Goal: Task Accomplishment & Management: Manage account settings

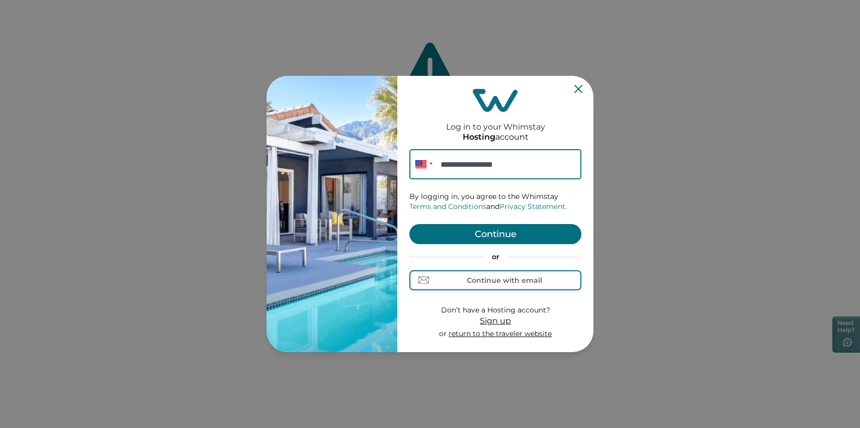
type input "**********"
click at [471, 239] on button "Continue" at bounding box center [495, 234] width 172 height 20
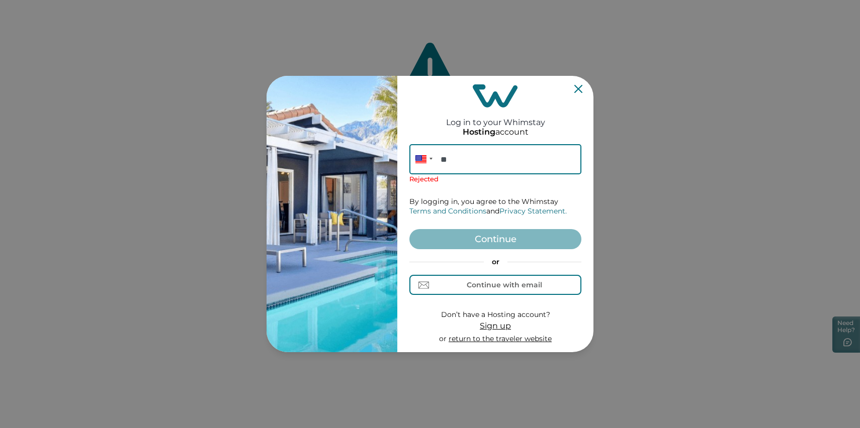
click at [466, 151] on input "**" at bounding box center [495, 159] width 172 height 30
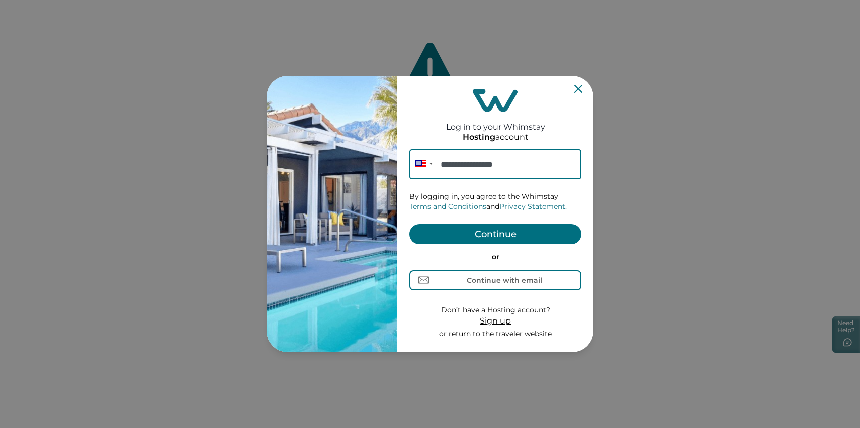
type input "**********"
click at [476, 224] on button "Continue" at bounding box center [495, 234] width 172 height 20
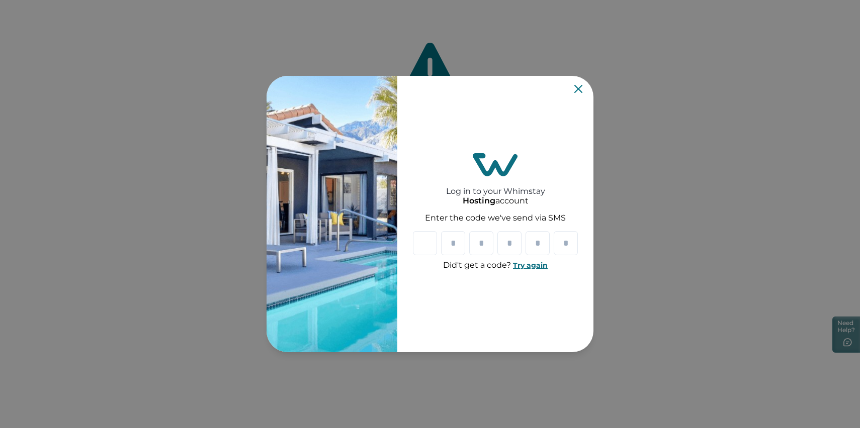
type input "*"
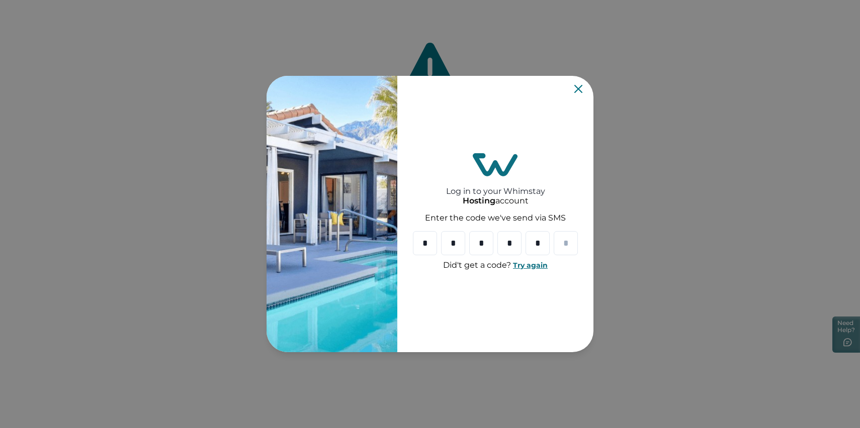
type input "*"
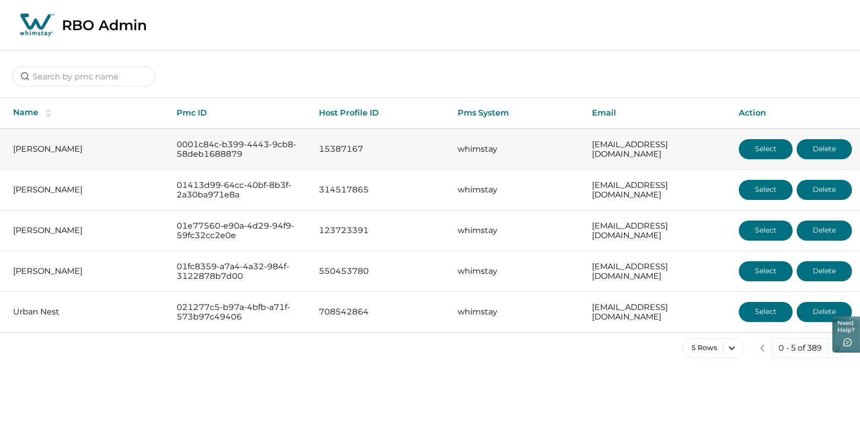
click at [748, 158] on button "Select" at bounding box center [766, 149] width 54 height 20
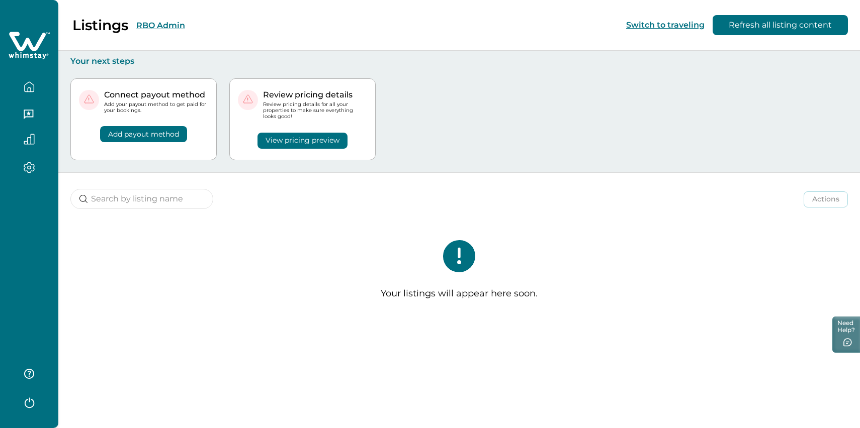
click at [144, 142] on button "Add payout method" at bounding box center [143, 134] width 87 height 16
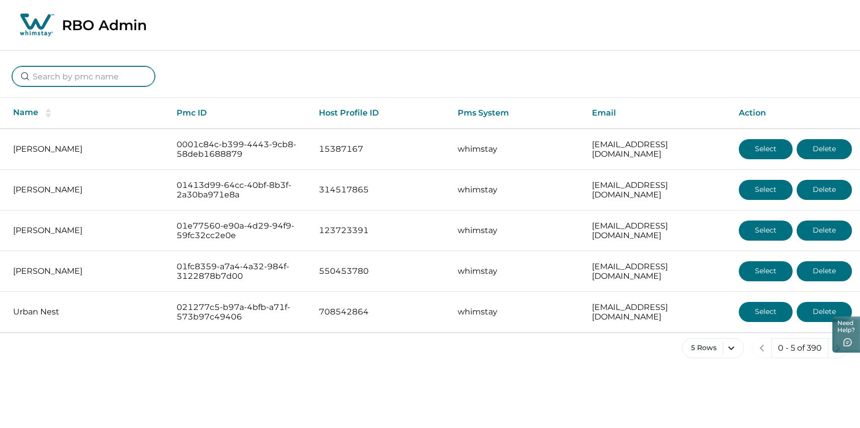
click at [86, 81] on input at bounding box center [83, 76] width 143 height 20
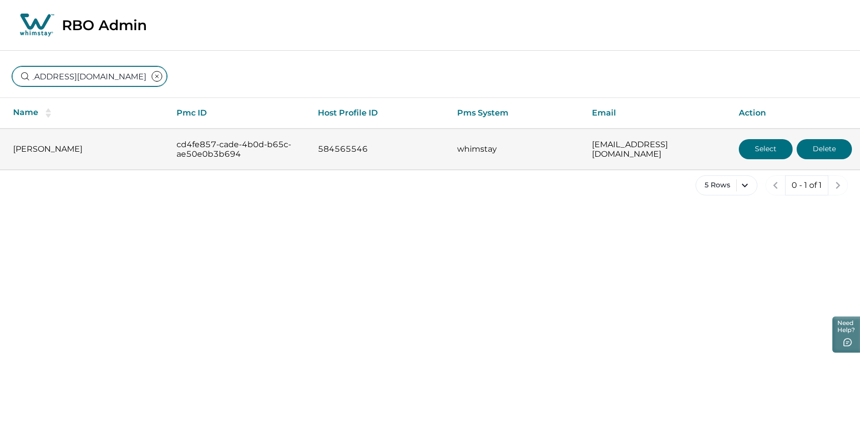
type input "thesunsetspotaz@gmail.com"
click at [759, 154] on button "Select" at bounding box center [766, 149] width 54 height 20
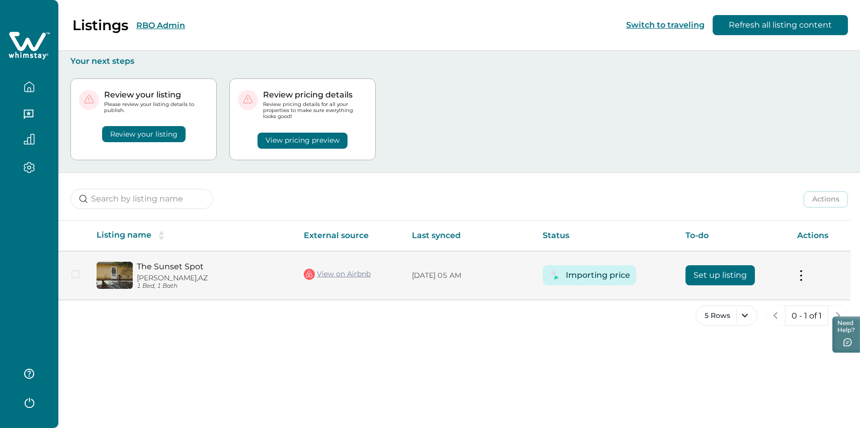
click at [801, 281] on button at bounding box center [801, 275] width 8 height 11
click at [711, 333] on button "View listing on Whimstay" at bounding box center [745, 323] width 115 height 19
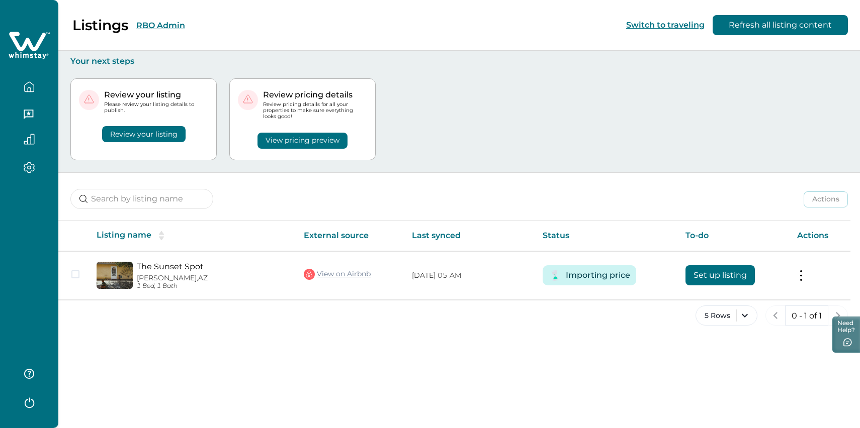
click at [30, 66] on div at bounding box center [29, 95] width 58 height 190
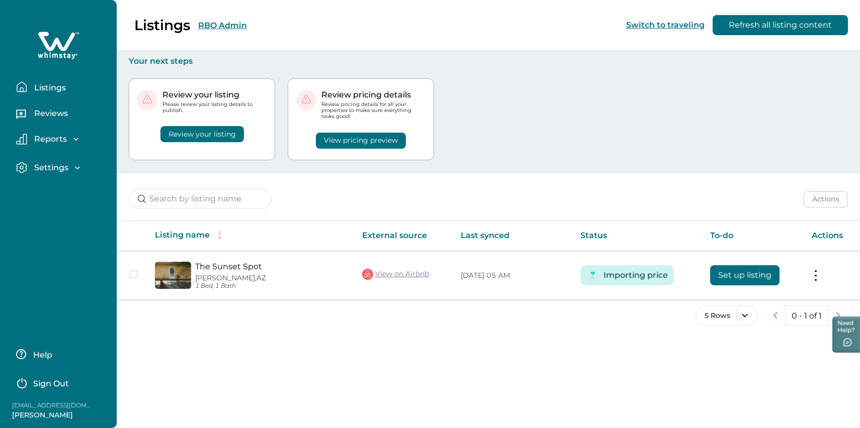
click at [44, 406] on p "thesunsetspotaz@gmail.com" at bounding box center [52, 406] width 80 height 10
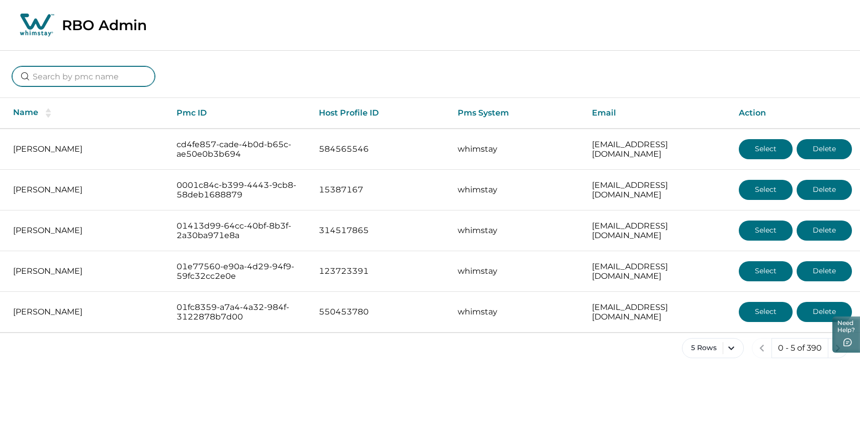
click at [106, 78] on input at bounding box center [83, 76] width 143 height 20
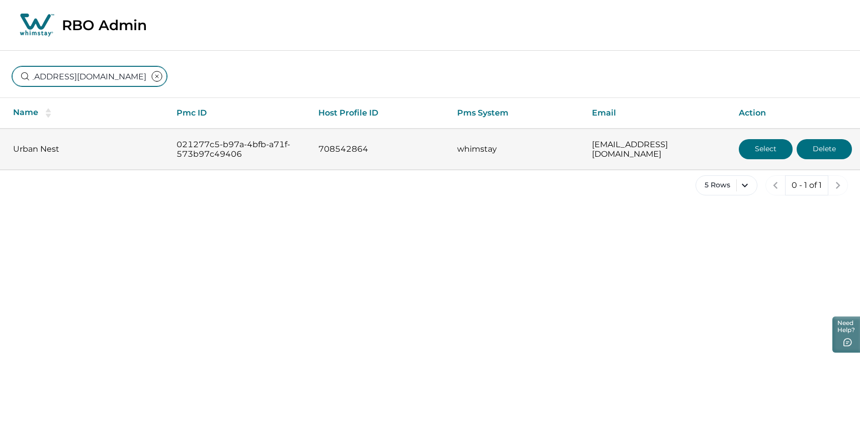
type input "[EMAIL_ADDRESS][DOMAIN_NAME]"
click at [762, 159] on button "Select" at bounding box center [766, 149] width 54 height 20
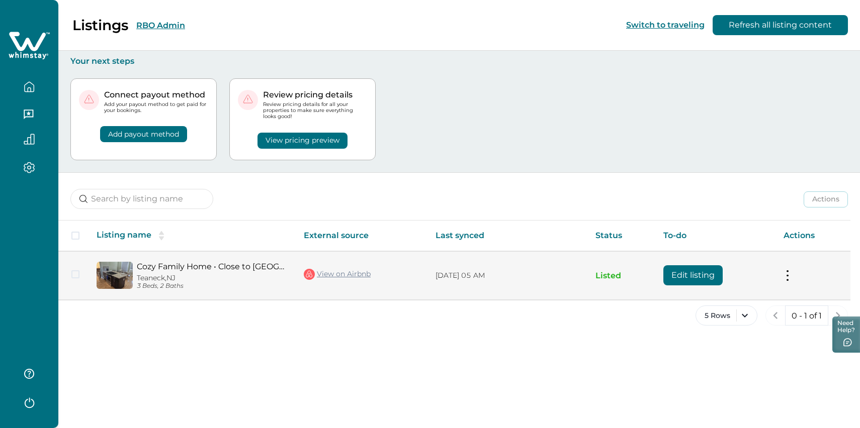
click at [340, 281] on link "View on Airbnb" at bounding box center [337, 274] width 67 height 13
click at [790, 289] on td "Actions View listing on Whimstay Unlist listing View listing details" at bounding box center [812, 275] width 75 height 49
click at [789, 281] on button at bounding box center [787, 275] width 8 height 11
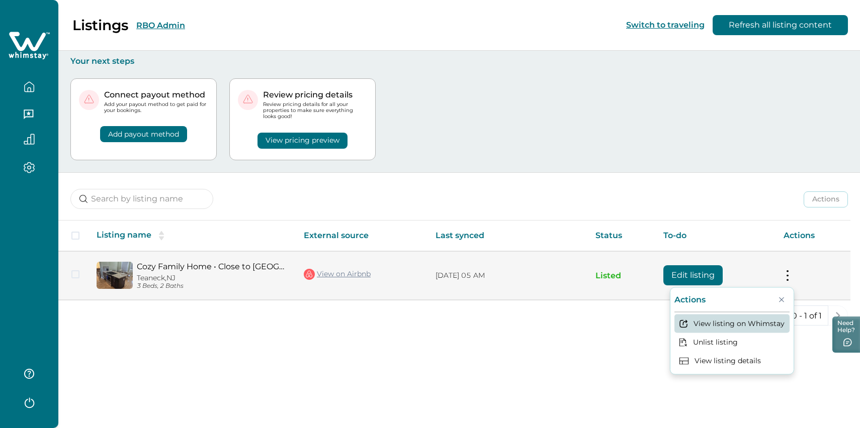
click at [689, 333] on button "View listing on Whimstay" at bounding box center [731, 323] width 115 height 19
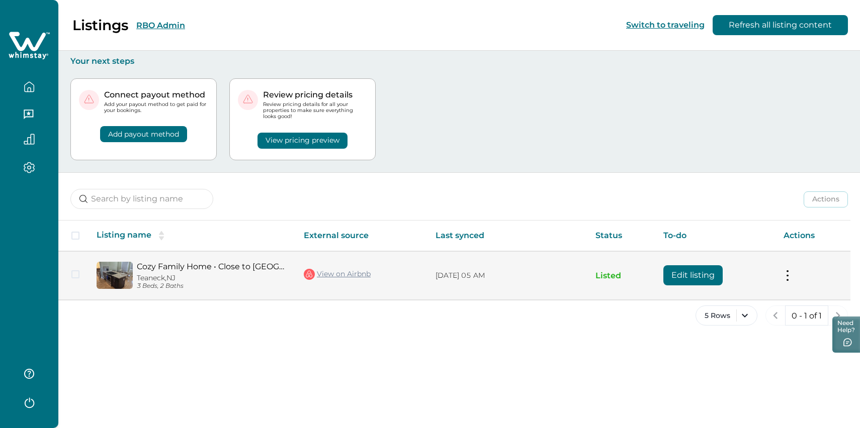
click at [710, 286] on button "Edit listing" at bounding box center [692, 275] width 59 height 20
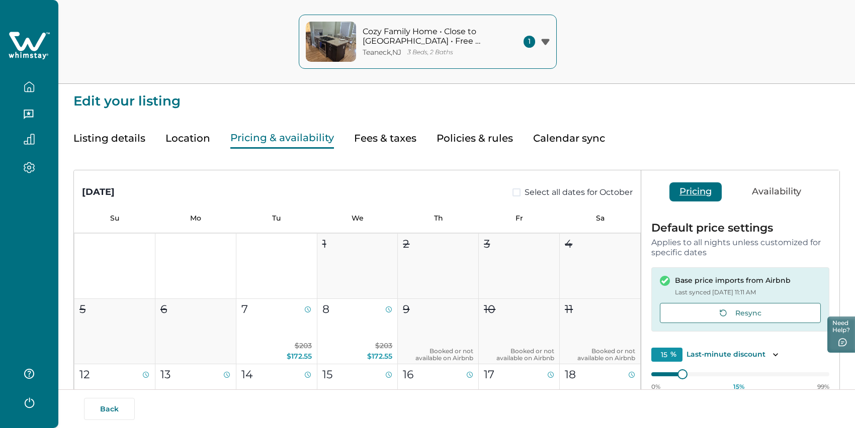
click at [315, 143] on button "Pricing & availability" at bounding box center [282, 138] width 104 height 21
click at [416, 149] on button "Fees & taxes" at bounding box center [385, 138] width 62 height 21
type input "80"
type input "12"
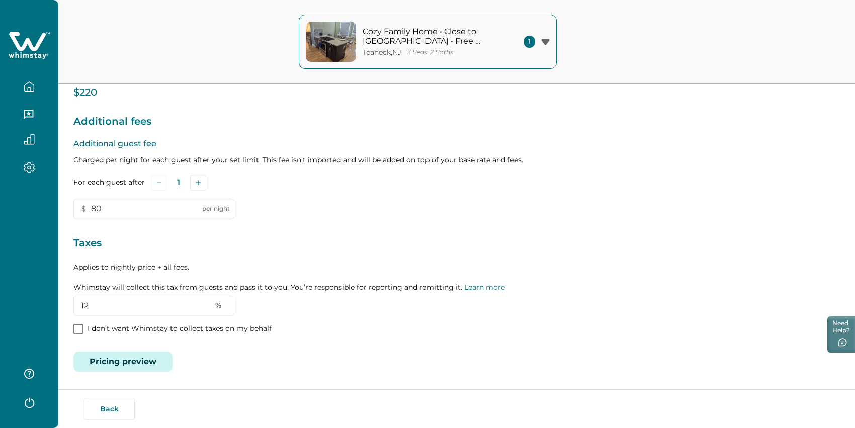
scroll to position [199, 0]
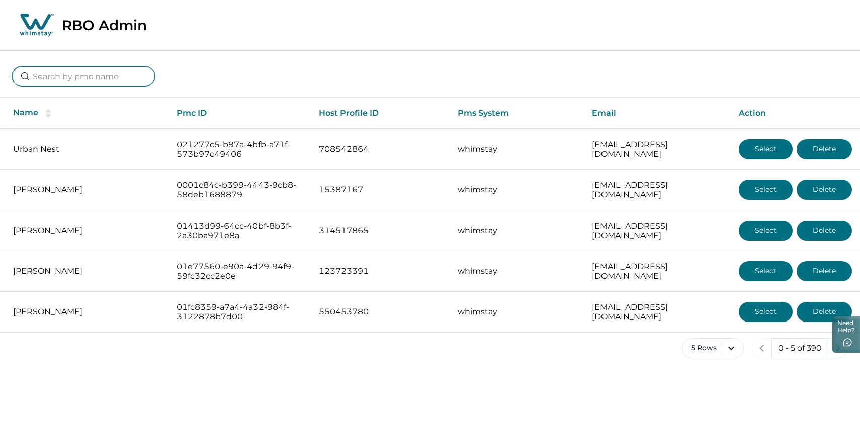
click at [77, 81] on input at bounding box center [83, 76] width 143 height 20
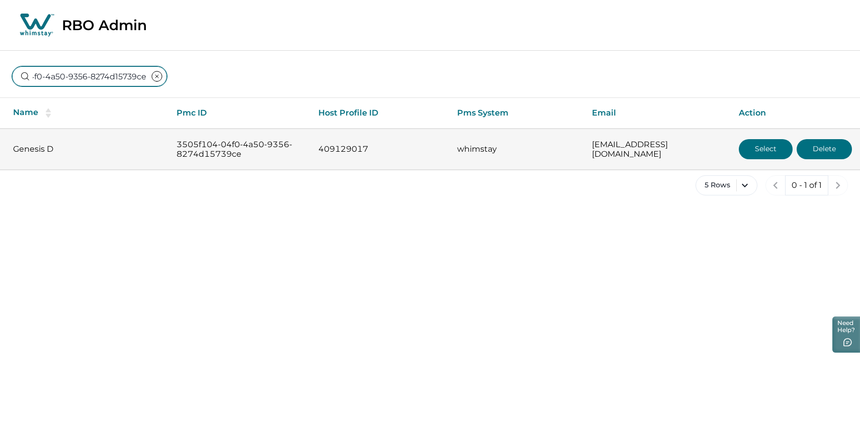
type input "3505f104-04f0-4a50-9356-8274d15739ce"
click at [751, 159] on button "Select" at bounding box center [766, 149] width 54 height 20
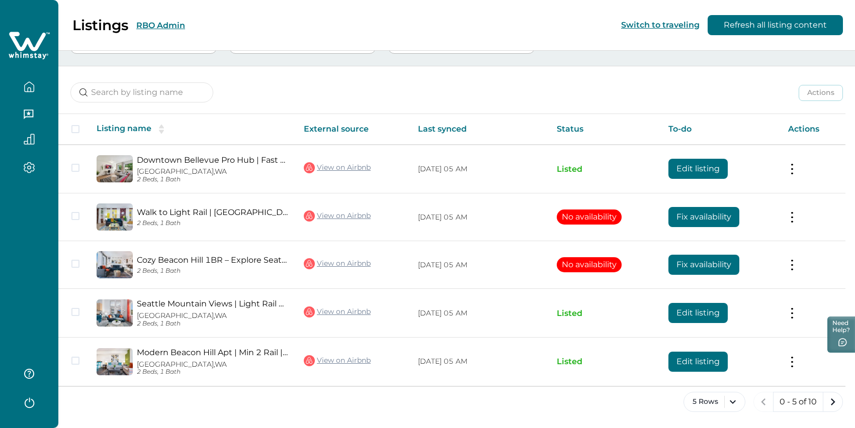
scroll to position [142, 0]
click at [697, 397] on button "5 Rows" at bounding box center [714, 402] width 62 height 20
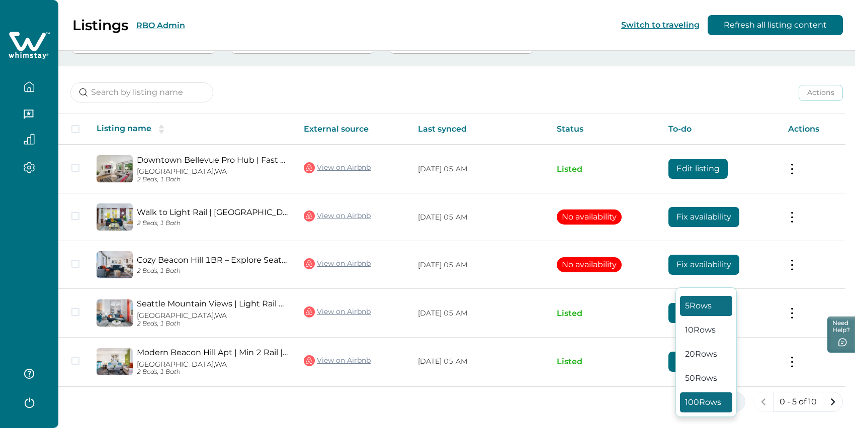
click at [712, 393] on button "100 Rows" at bounding box center [706, 403] width 52 height 20
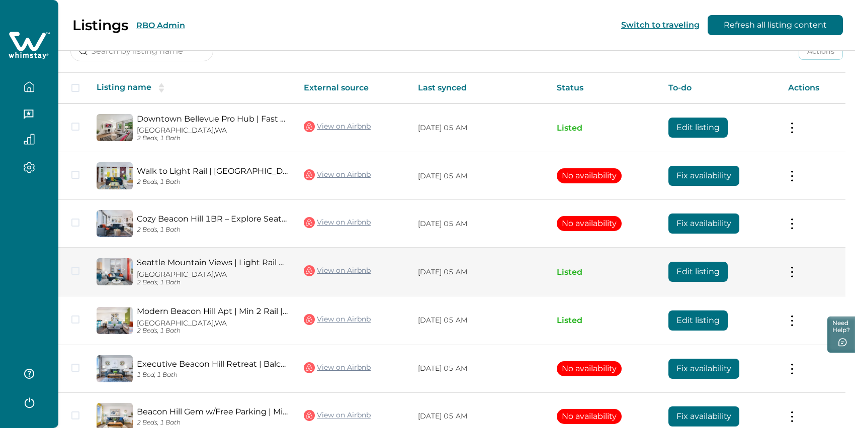
scroll to position [147, 0]
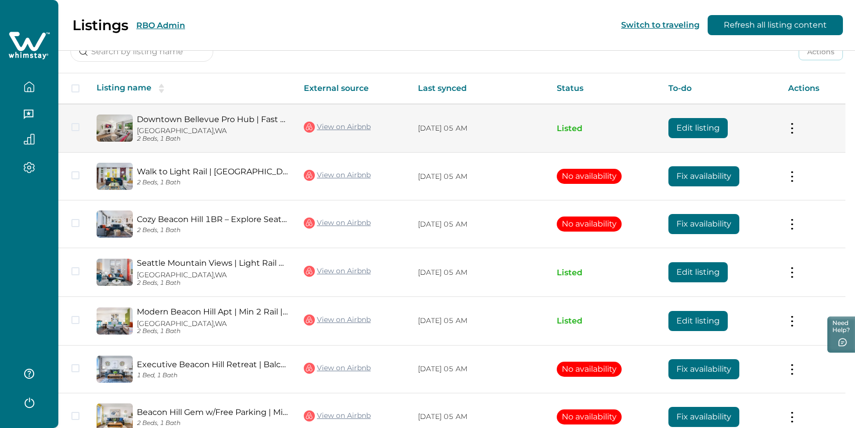
click at [795, 134] on button at bounding box center [792, 128] width 8 height 11
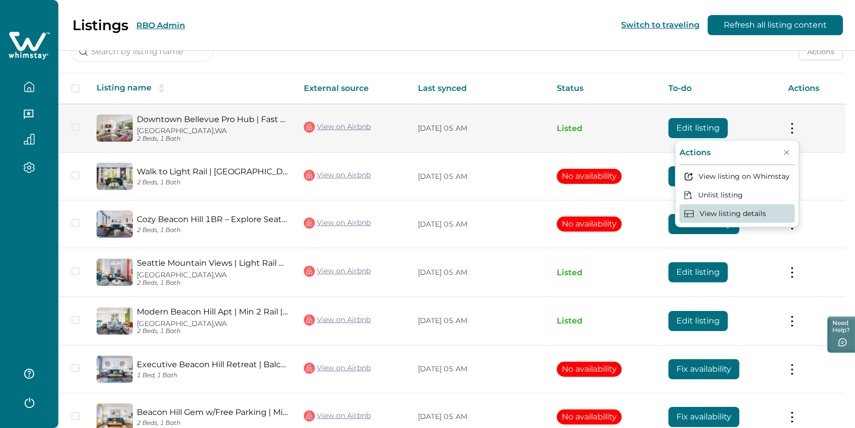
click at [719, 223] on button "View listing details" at bounding box center [736, 213] width 115 height 19
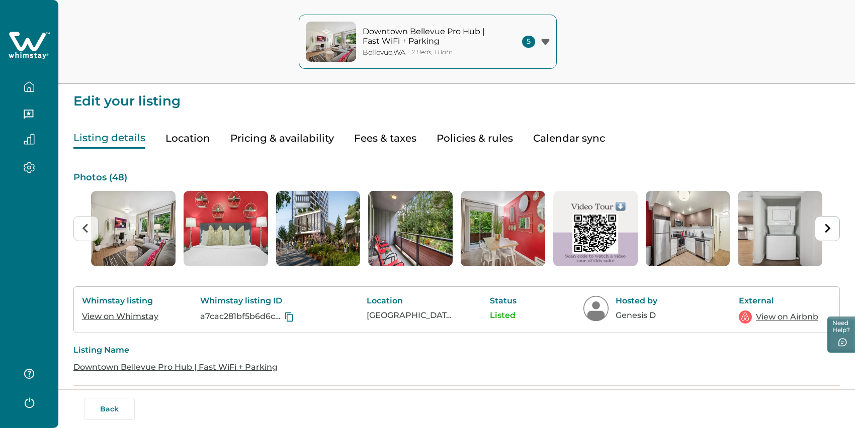
click at [295, 149] on button "Pricing & availability" at bounding box center [282, 138] width 104 height 21
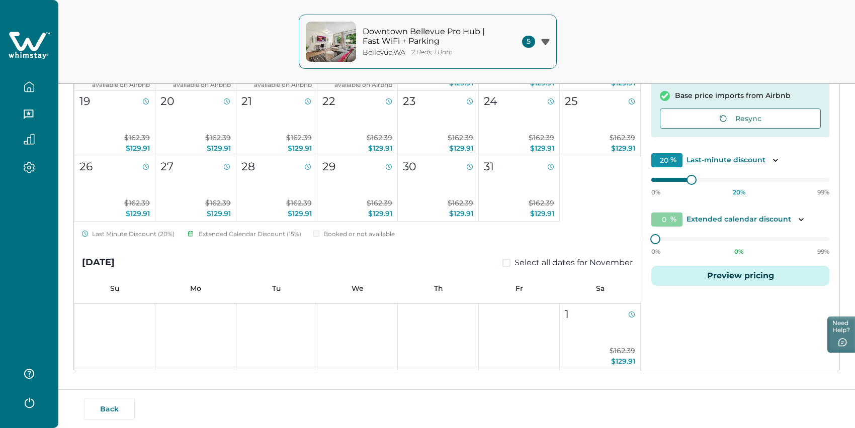
scroll to position [189, 0]
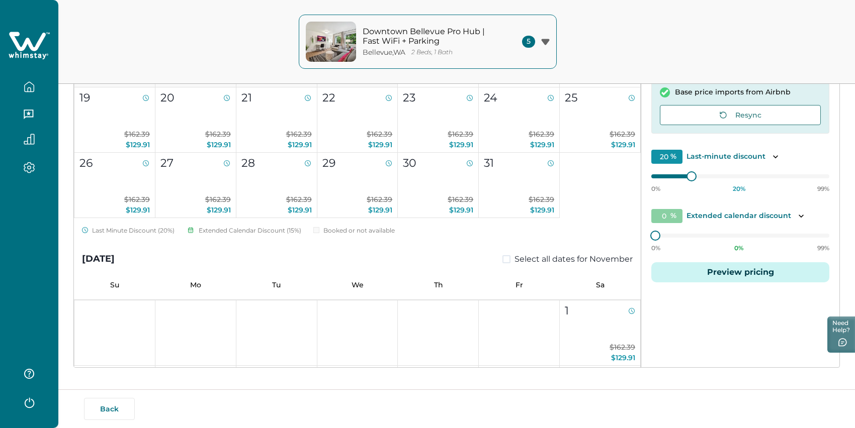
click at [668, 164] on input "20" at bounding box center [666, 157] width 31 height 14
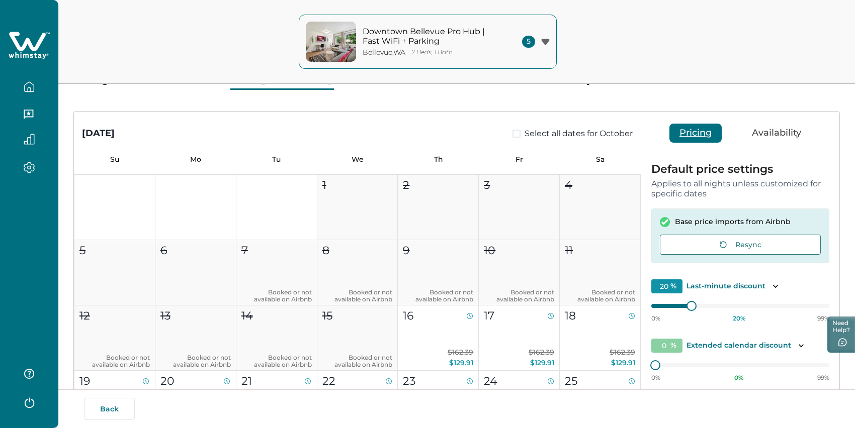
scroll to position [0, 0]
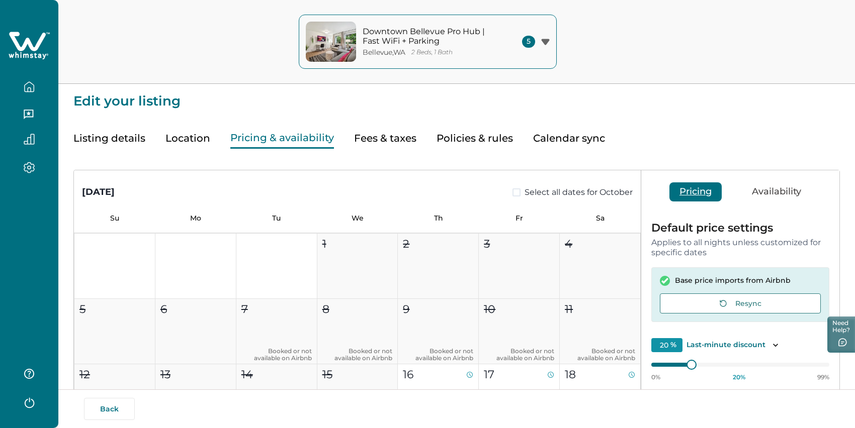
click at [386, 149] on button "Fees & taxes" at bounding box center [385, 138] width 62 height 21
type input "9"
type input "15"
type input "0"
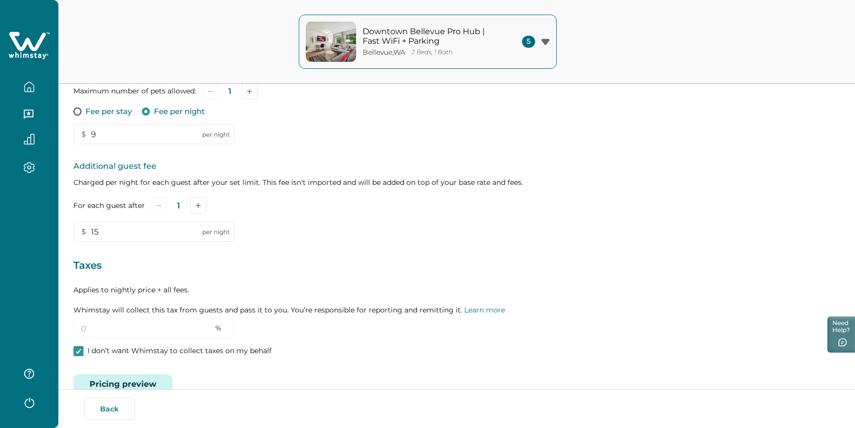
scroll to position [328, 0]
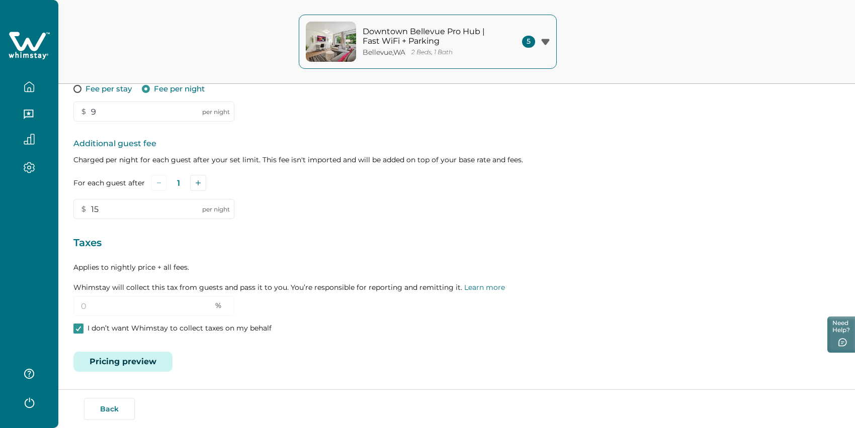
click at [126, 352] on button "Pricing preview" at bounding box center [122, 362] width 99 height 20
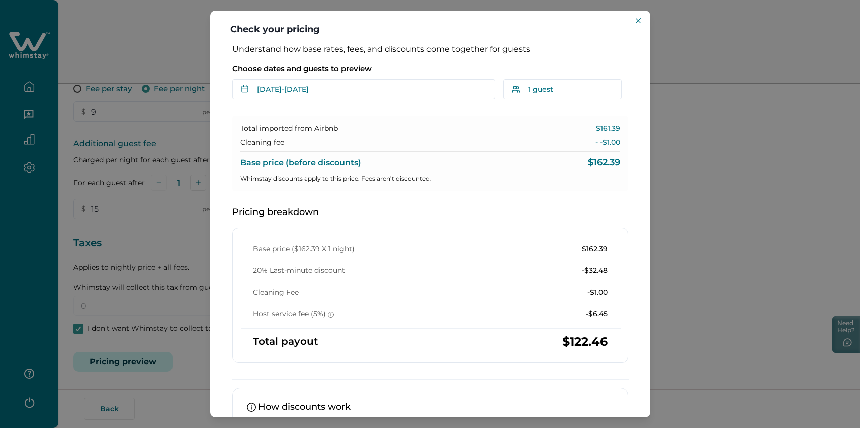
click at [742, 34] on div "Check your pricing Understand how base rates, fees, and discounts come together…" at bounding box center [430, 214] width 860 height 428
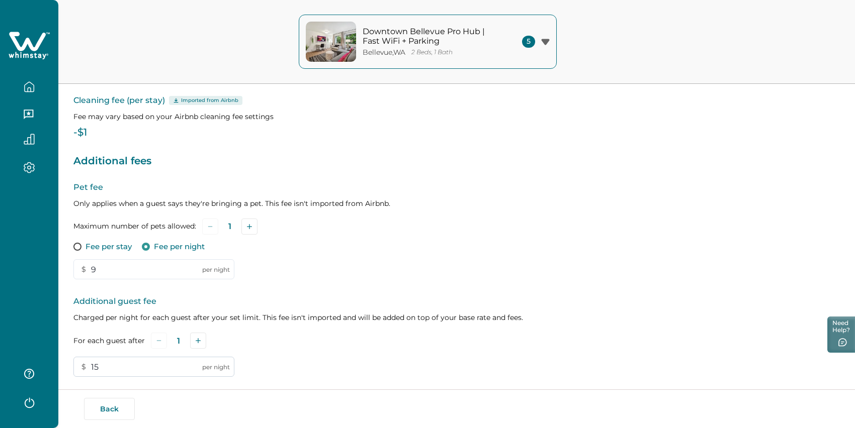
scroll to position [21, 0]
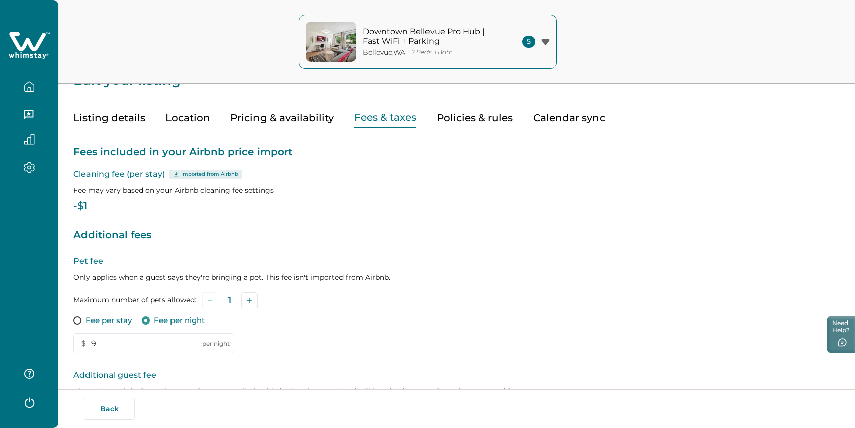
click at [431, 23] on div "Downtown Bellevue Pro Hub | Fast WiFi + Parking Bellevue , WA 2 Beds, 1 Bath" at bounding box center [402, 42] width 193 height 40
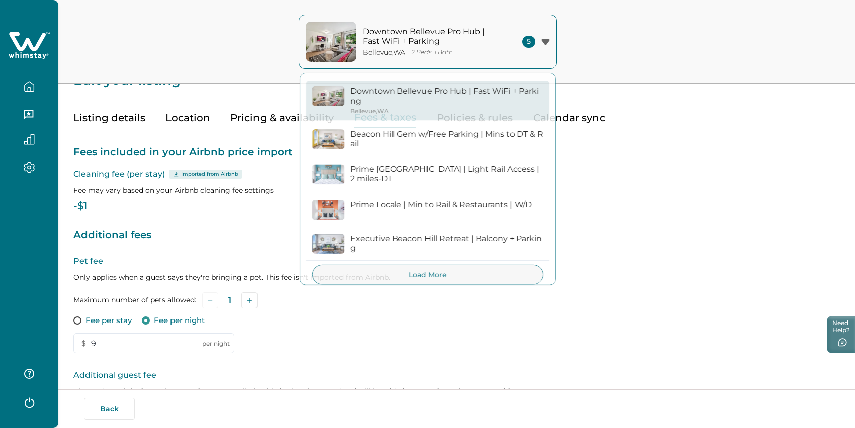
click at [262, 27] on div "Downtown Bellevue Pro Hub | Fast WiFi + Parking Bellevue , WA 2 Beds, 1 Bath 5 …" at bounding box center [427, 42] width 855 height 84
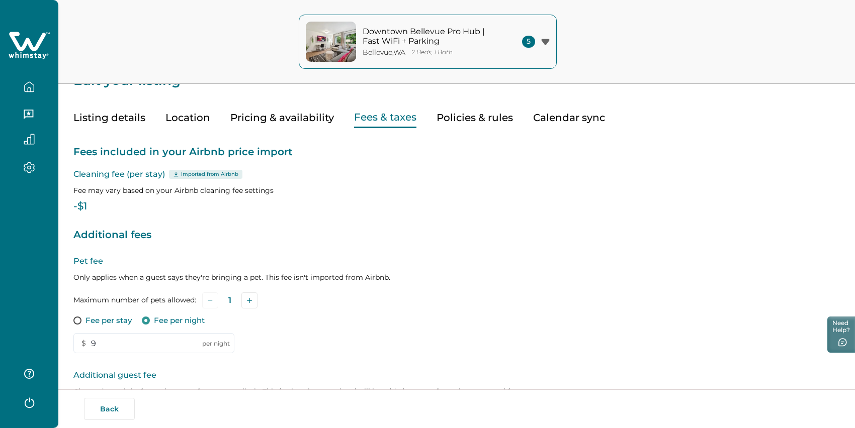
click at [144, 125] on button "Listing details" at bounding box center [109, 118] width 72 height 21
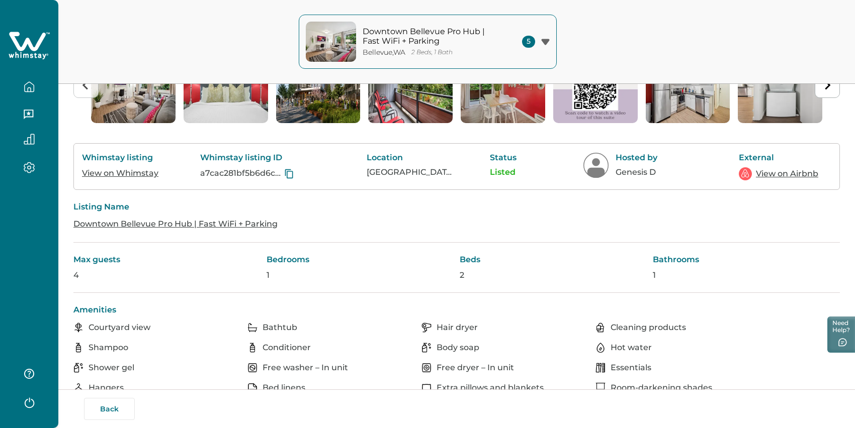
scroll to position [144, 0]
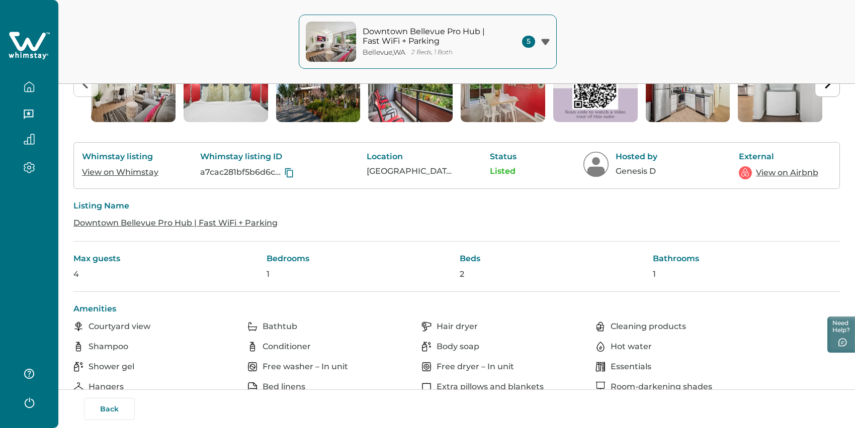
click at [158, 177] on link "View on Whimstay" at bounding box center [120, 172] width 76 height 10
click at [787, 179] on link "View on Airbnb" at bounding box center [787, 173] width 62 height 12
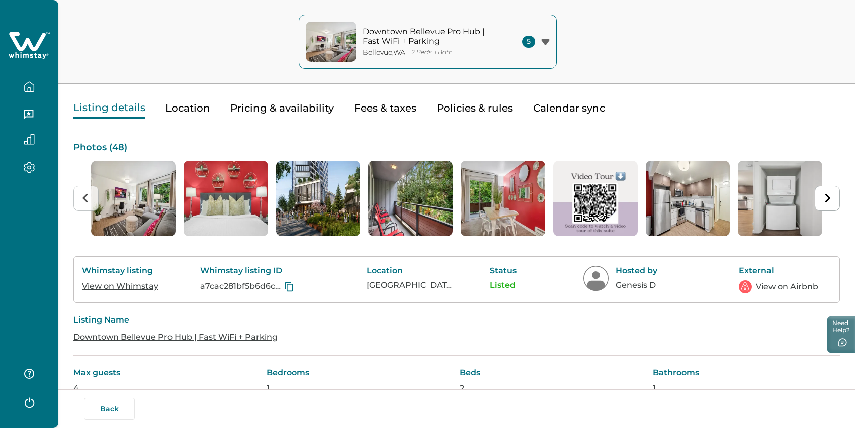
scroll to position [0, 0]
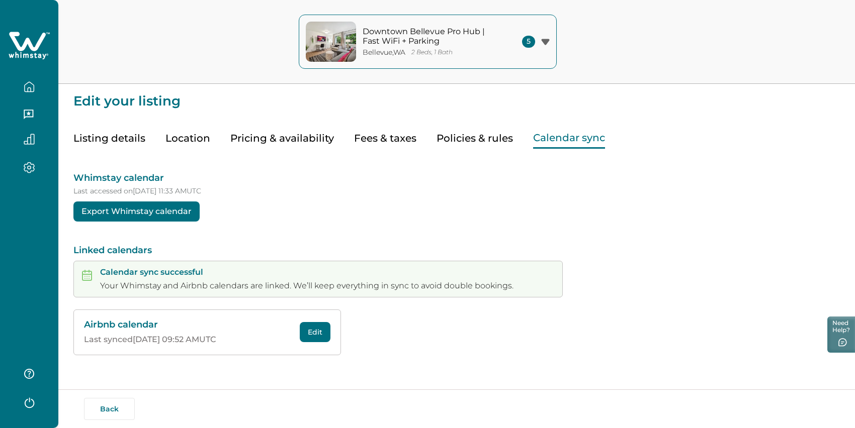
click at [588, 149] on button "Calendar sync" at bounding box center [569, 138] width 72 height 21
click at [277, 108] on div "Listing details Location Pricing & availability Fees & taxes Policies & rules C…" at bounding box center [456, 128] width 766 height 41
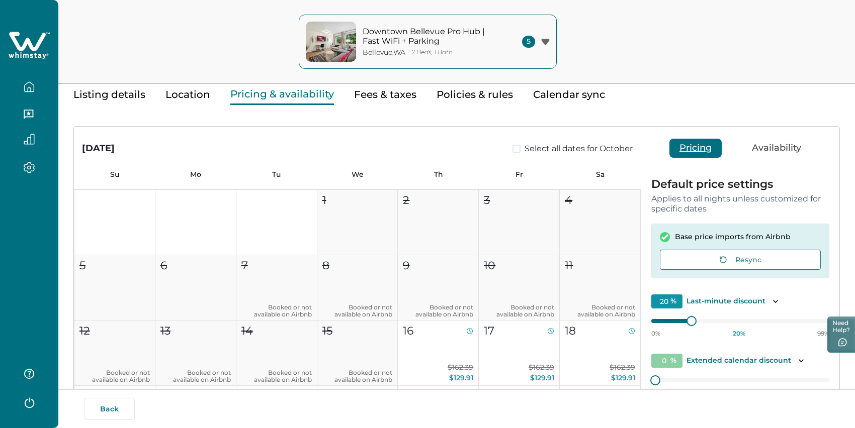
click at [277, 105] on button "Pricing & availability" at bounding box center [282, 94] width 104 height 21
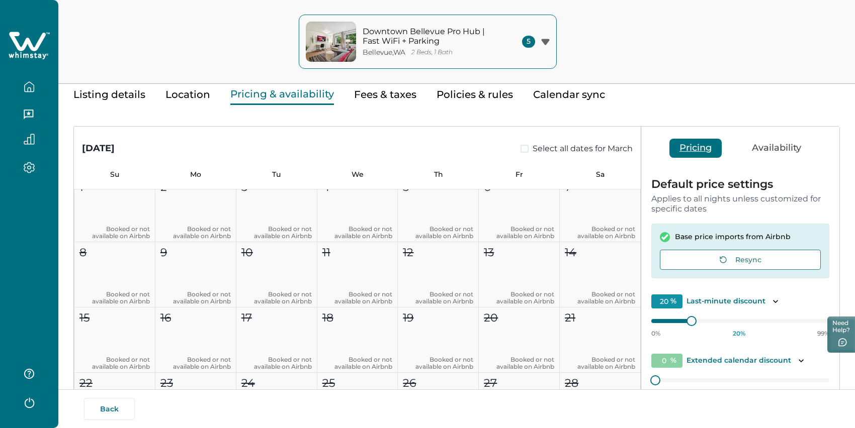
scroll to position [2090, 0]
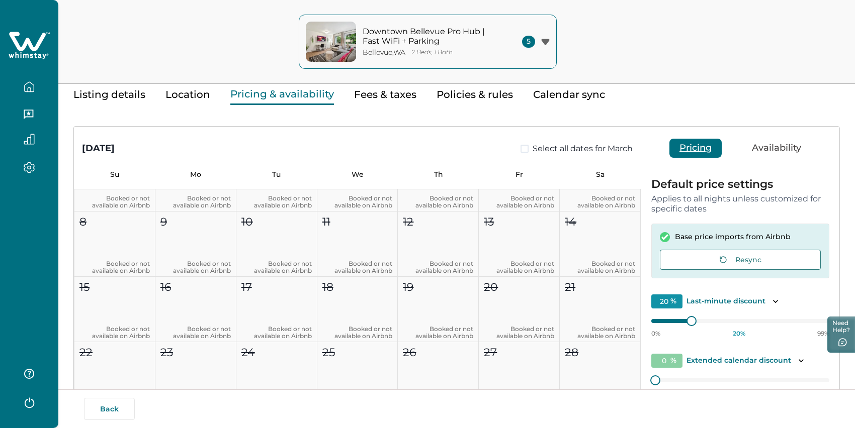
click at [273, 101] on button "Pricing & availability" at bounding box center [282, 94] width 104 height 21
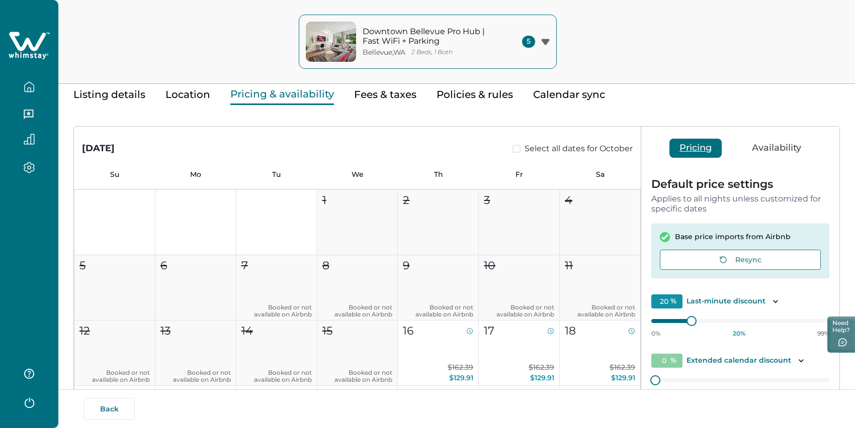
scroll to position [0, 0]
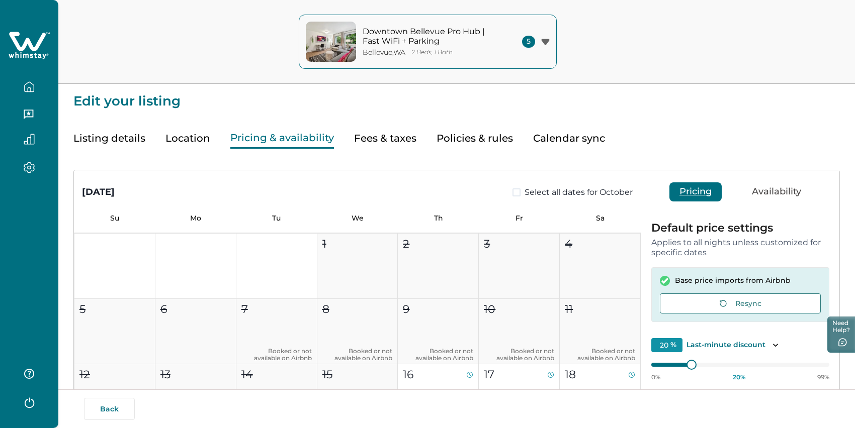
click at [395, 149] on button "Fees & taxes" at bounding box center [385, 138] width 62 height 21
